Goal: Find contact information: Find contact information

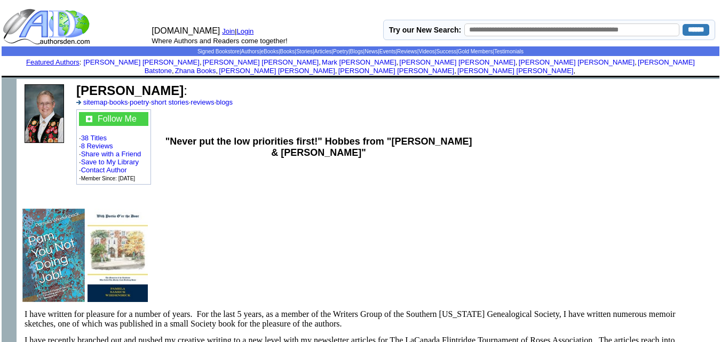
click at [102, 166] on link "Contact Author" at bounding box center [104, 170] width 46 height 8
